Goal: Task Accomplishment & Management: Use online tool/utility

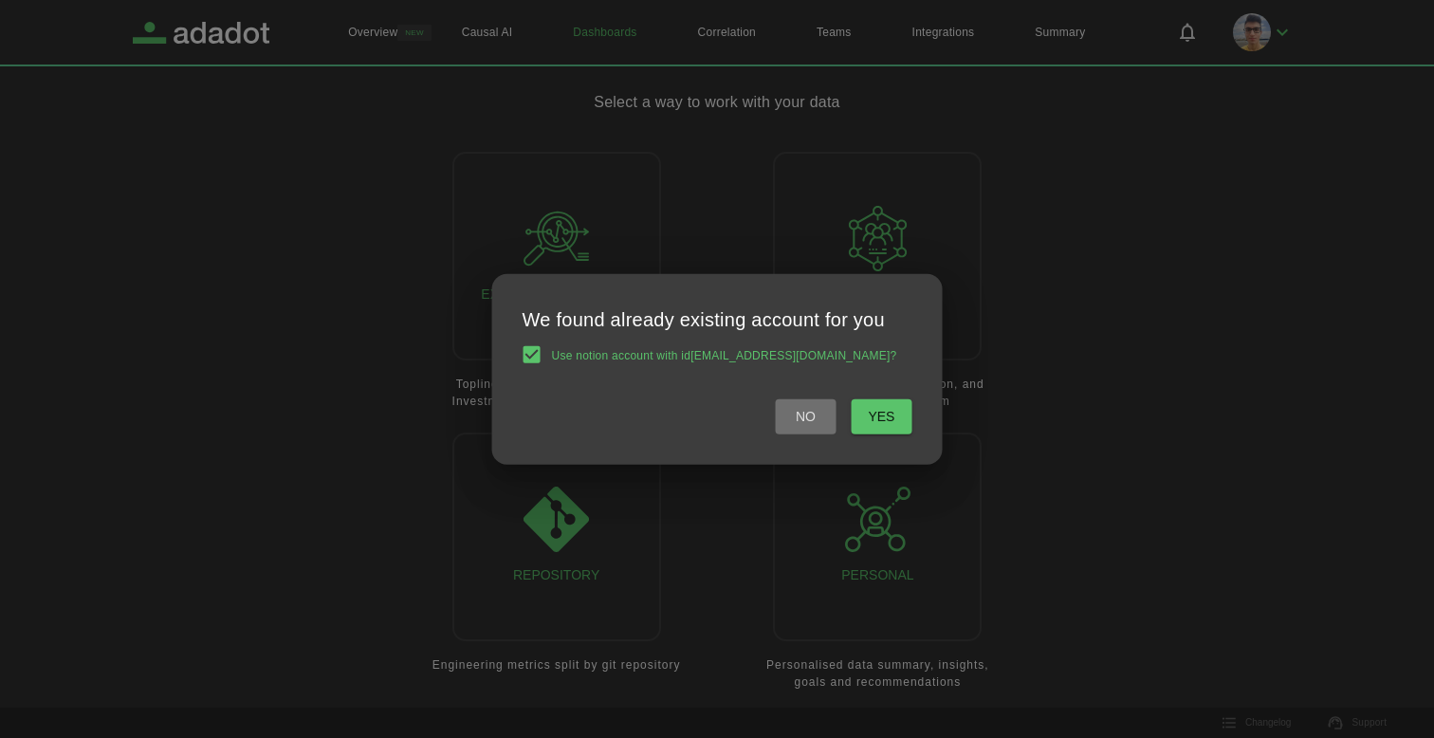
click at [800, 429] on button "No" at bounding box center [805, 416] width 61 height 35
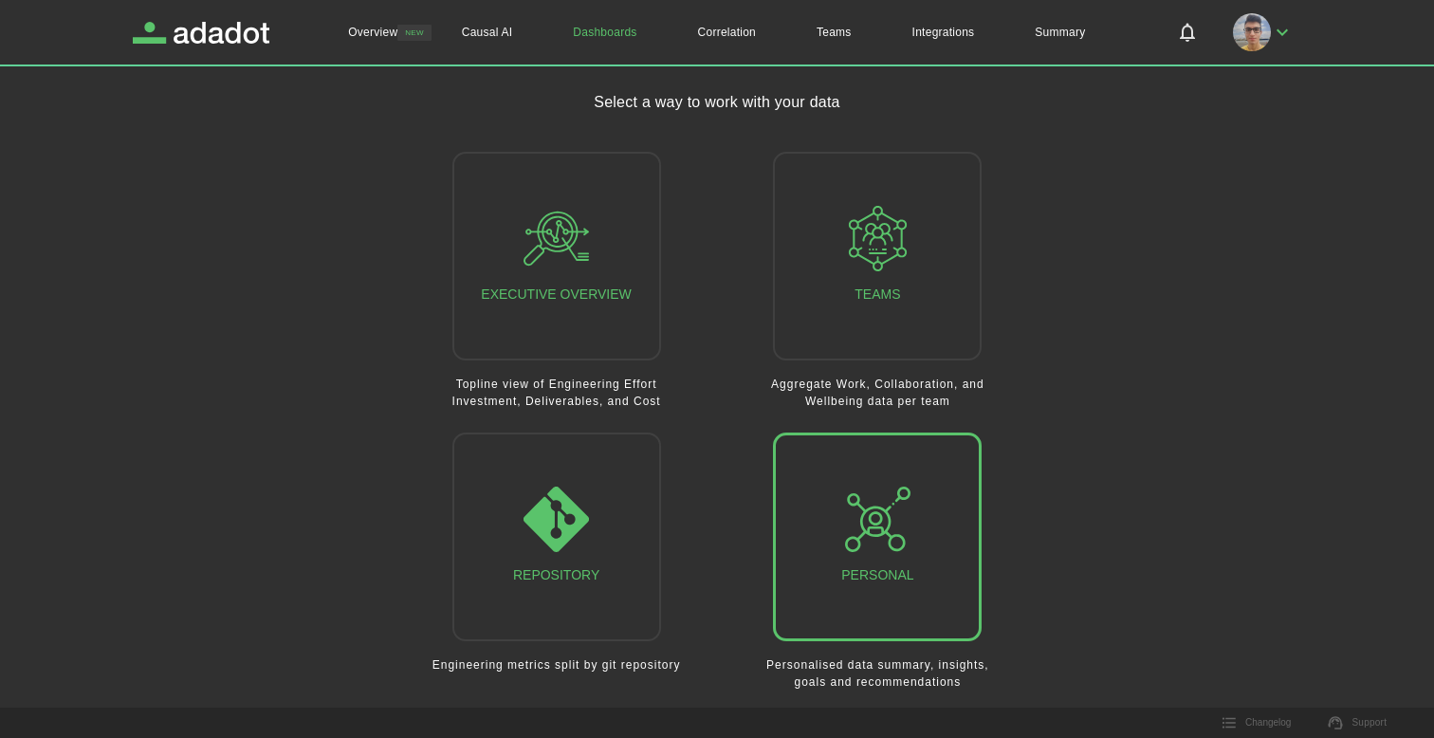
click at [826, 518] on button "Personal" at bounding box center [877, 536] width 209 height 209
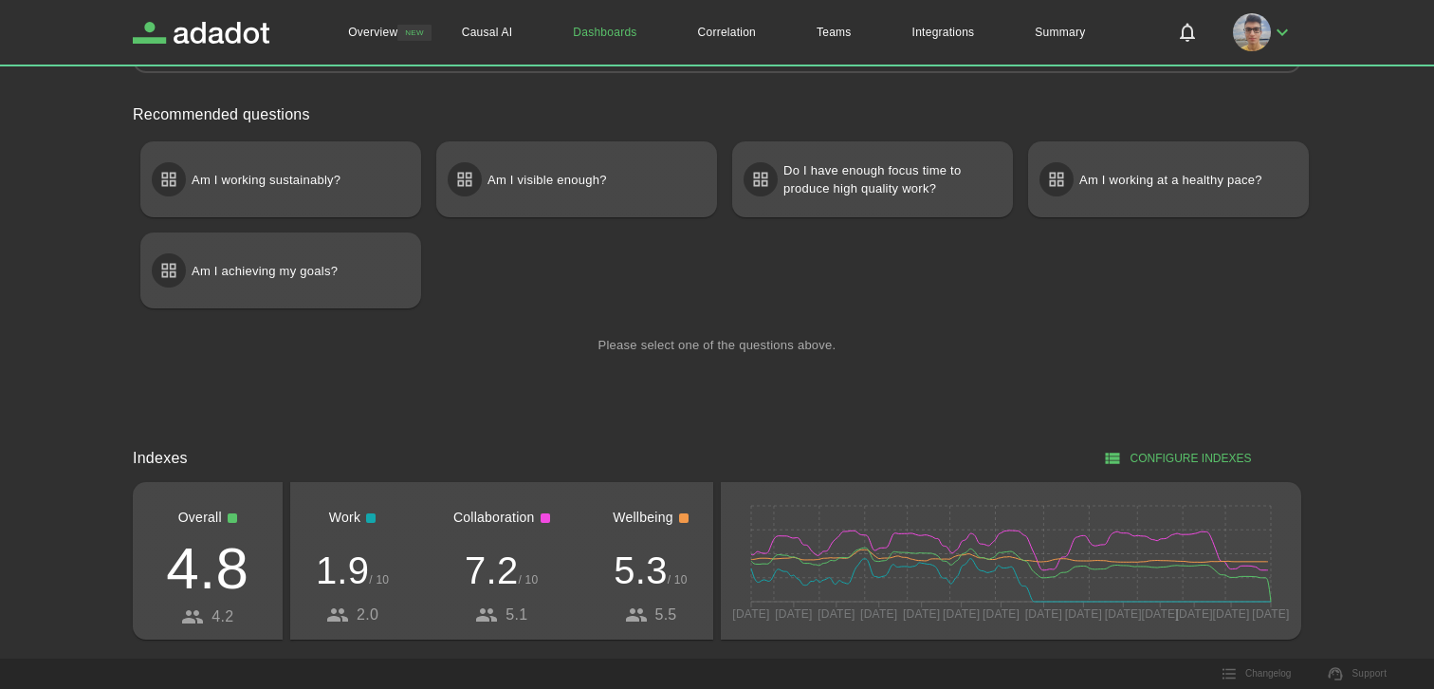
scroll to position [703, 0]
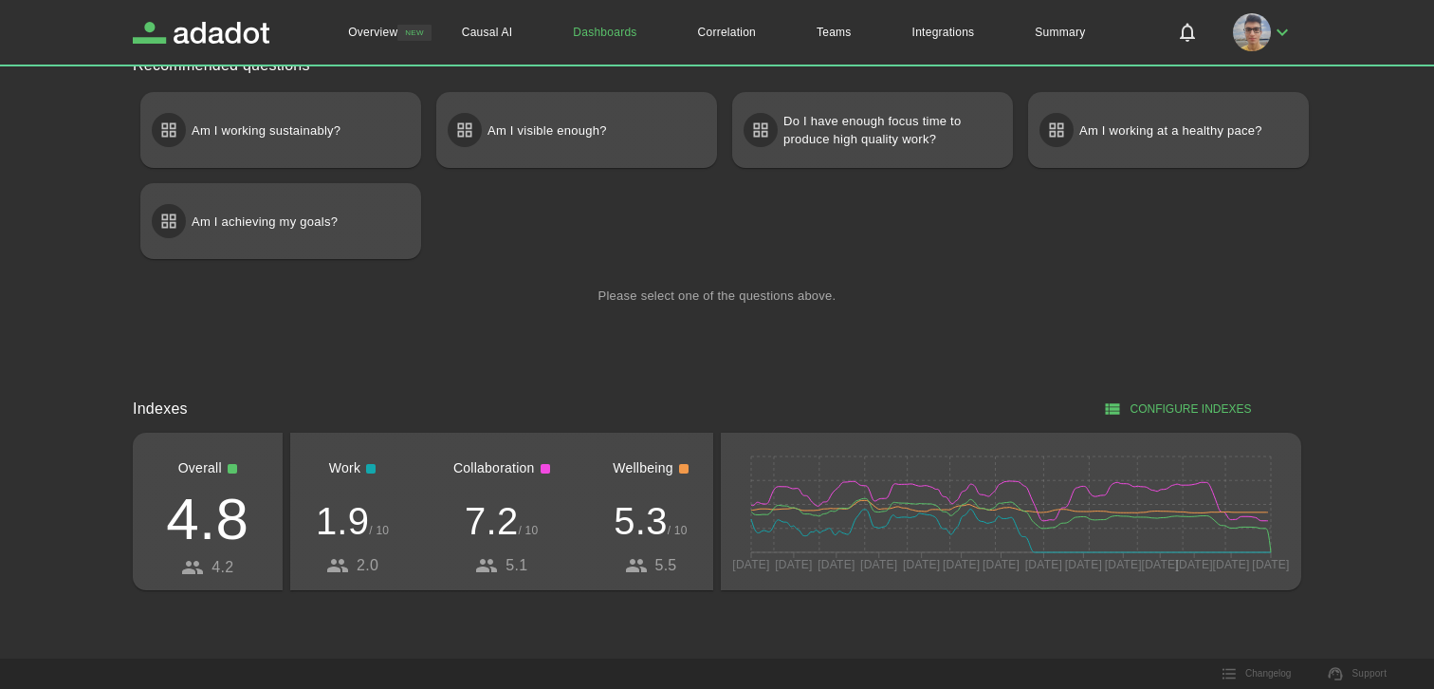
click at [1147, 417] on button "Configure Indexes" at bounding box center [1179, 409] width 244 height 31
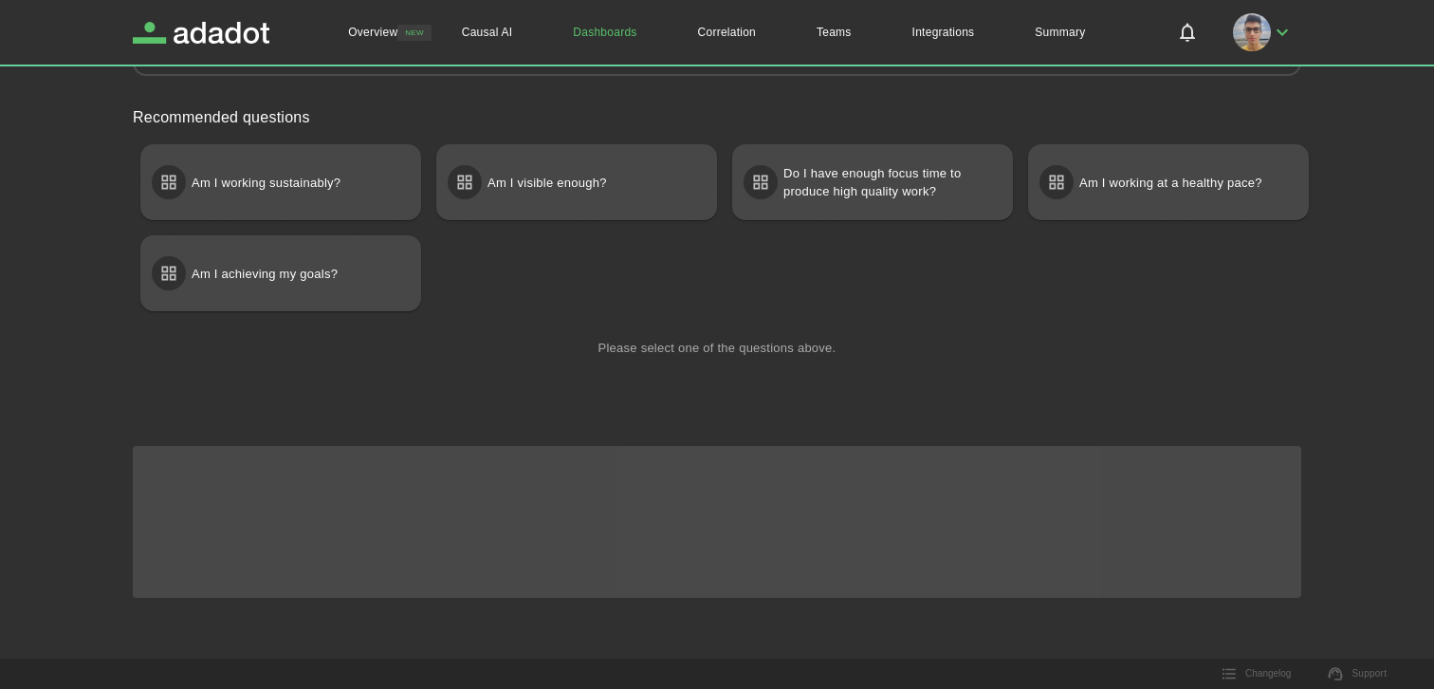
scroll to position [703, 0]
